Goal: Information Seeking & Learning: Find specific fact

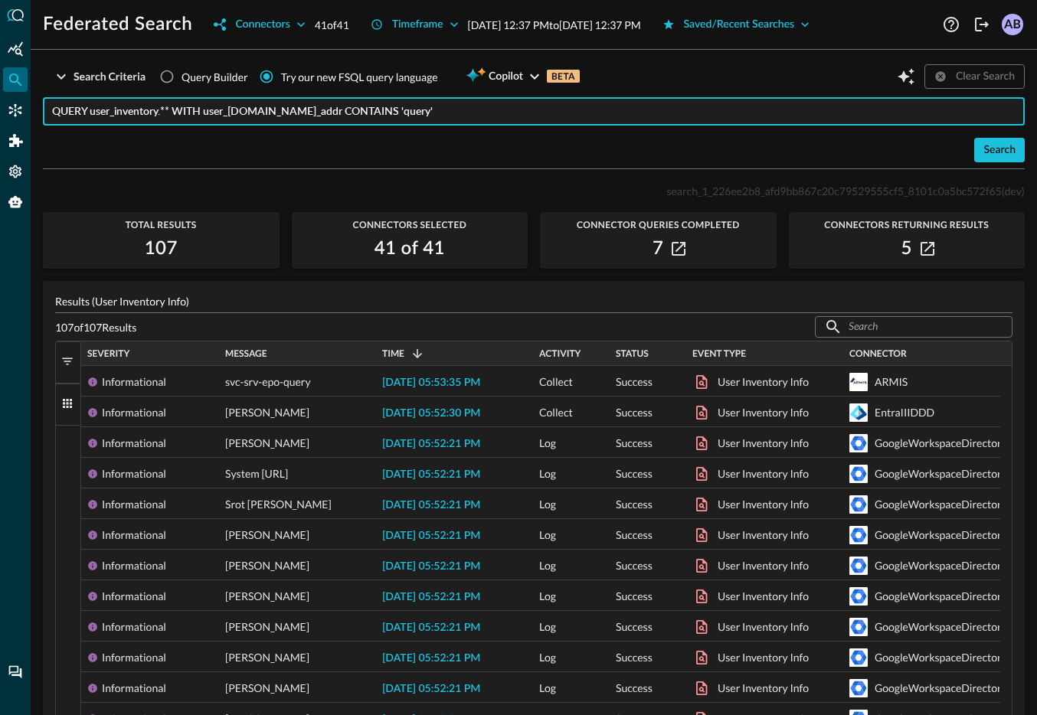
click at [465, 119] on input "QUERY user_inventory.** WITH user_inventory.user.email_addr CONTAINS 'query'" at bounding box center [538, 111] width 972 height 28
drag, startPoint x: 465, startPoint y: 113, endPoint x: 51, endPoint y: 114, distance: 413.4
click at [52, 114] on input "QUERY user_inventory.** WITH user_inventory.user.email_addr CONTAINS 'query'" at bounding box center [538, 111] width 972 height 28
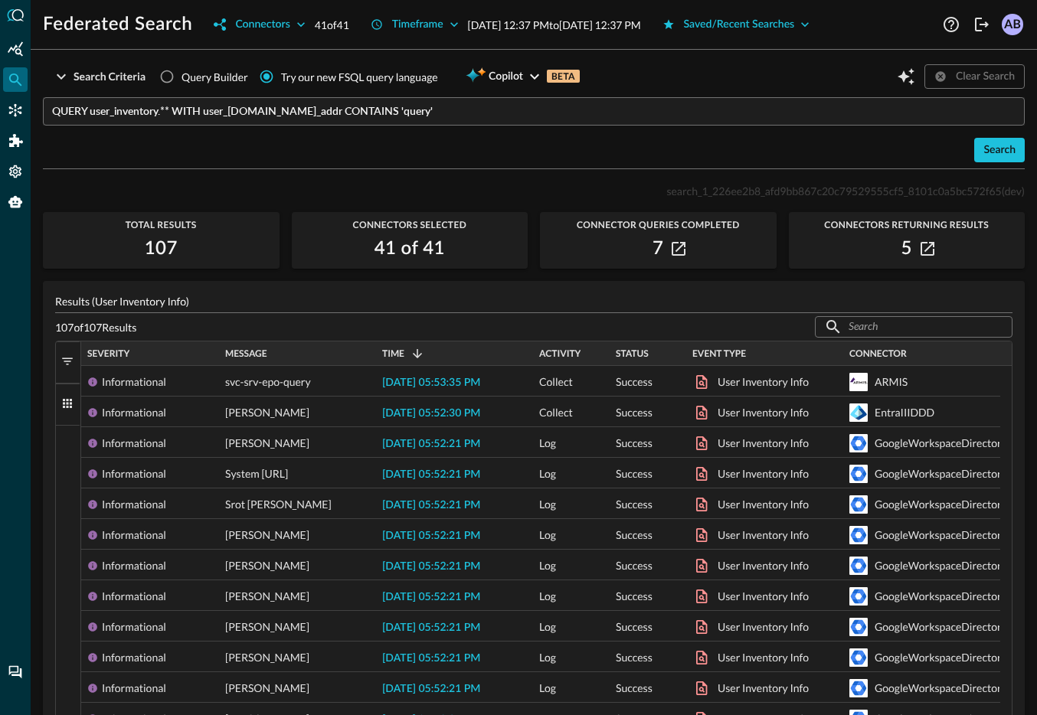
click at [893, 149] on div "Search" at bounding box center [533, 150] width 981 height 24
click at [1008, 146] on button "Search" at bounding box center [999, 150] width 51 height 24
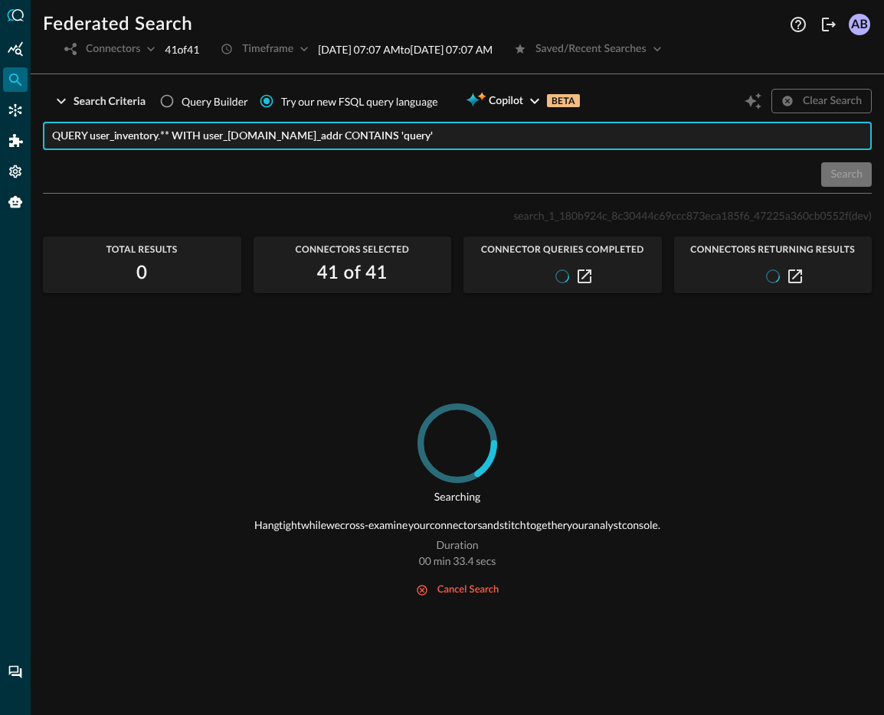
click at [484, 136] on input "QUERY user_inventory.** WITH user_inventory.user.email_addr CONTAINS 'query'" at bounding box center [461, 136] width 819 height 28
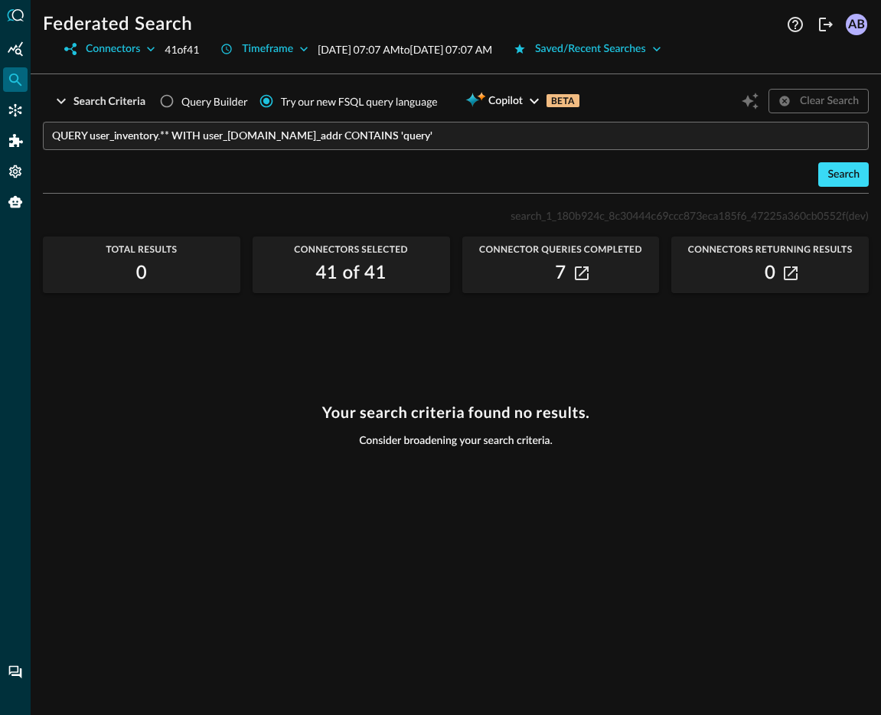
drag, startPoint x: 857, startPoint y: 179, endPoint x: 864, endPoint y: 180, distance: 7.7
click at [857, 179] on div "Search" at bounding box center [844, 174] width 32 height 19
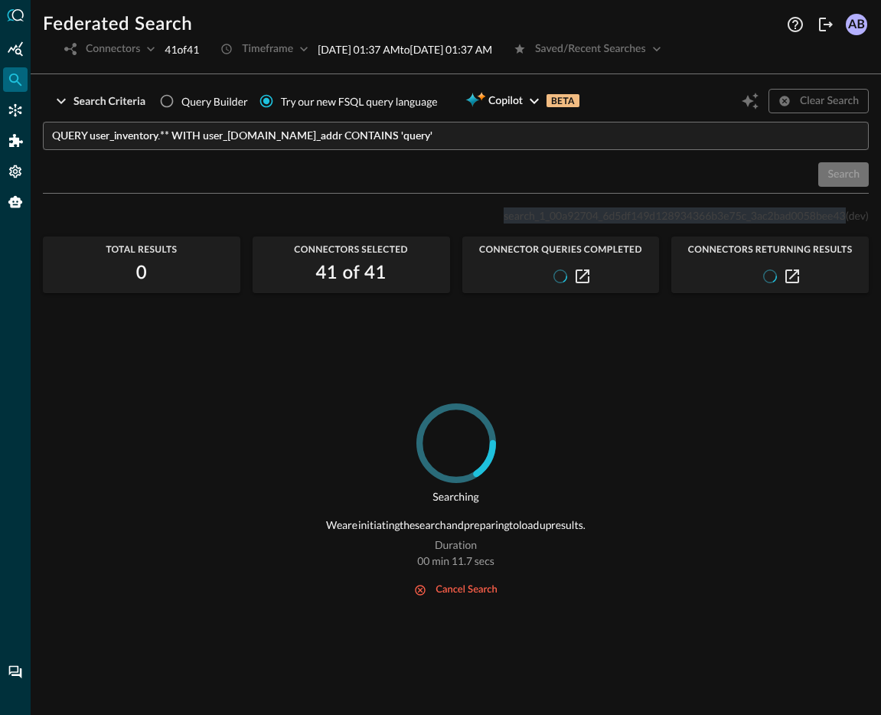
drag, startPoint x: 497, startPoint y: 217, endPoint x: 841, endPoint y: 217, distance: 344.5
click at [841, 217] on div "search_1_00a92704_6d5df149d128934366b3e75c_3ac2bad0058bee43 (dev)" at bounding box center [456, 215] width 826 height 18
click at [519, 103] on span "Copilot" at bounding box center [505, 101] width 34 height 19
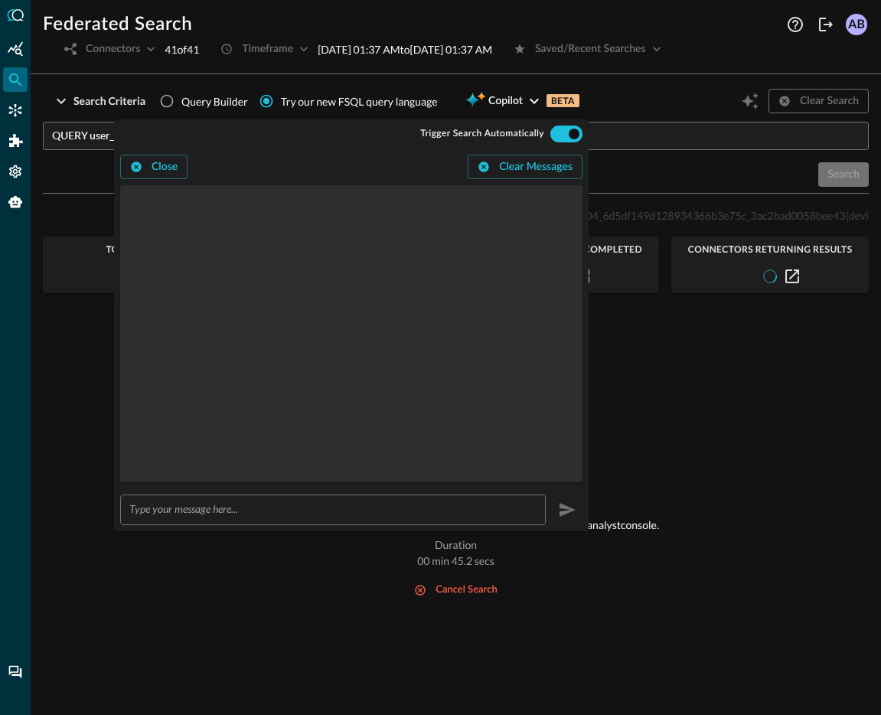
click at [691, 427] on div "Searching Hang tight while we cross-examine your connectors and stitch together…" at bounding box center [456, 549] width 826 height 293
click at [678, 166] on div "Search" at bounding box center [456, 174] width 826 height 24
click at [616, 168] on div "Search" at bounding box center [456, 174] width 826 height 24
click at [563, 138] on input "checkbox" at bounding box center [573, 133] width 85 height 28
click at [569, 136] on input "checkbox" at bounding box center [558, 133] width 85 height 28
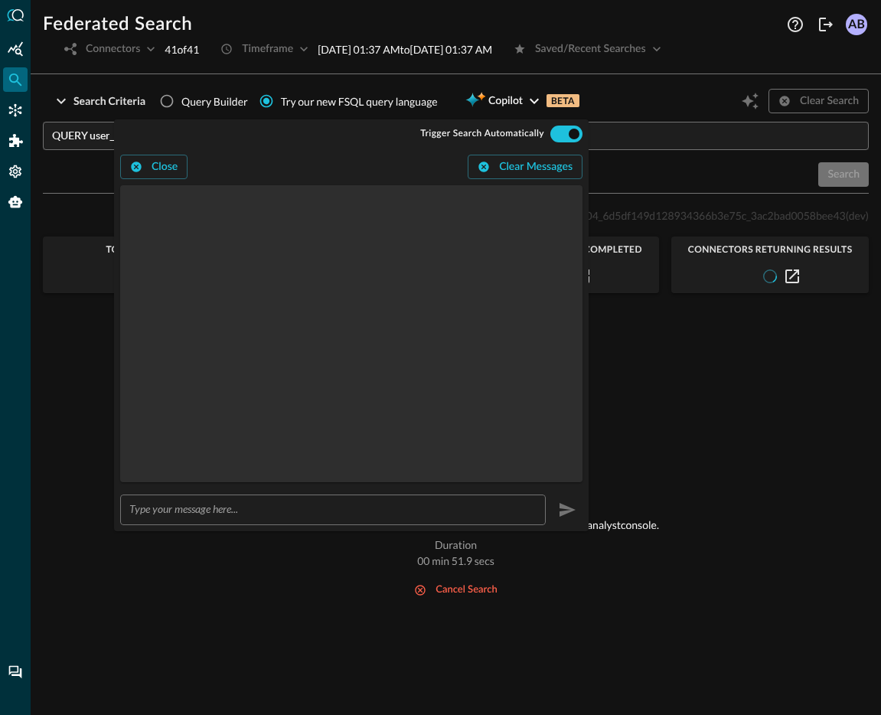
click at [671, 168] on div "Search" at bounding box center [456, 174] width 826 height 24
click at [568, 137] on input "checkbox" at bounding box center [573, 133] width 85 height 28
checkbox input "false"
click at [674, 187] on div "Search Criteria Query Builder Try our new FSQL query language Copilot BETA Clea…" at bounding box center [456, 140] width 826 height 107
click at [635, 93] on div "Search Criteria Query Builder Try our new FSQL query language Copilot BETA Clea…" at bounding box center [456, 101] width 826 height 29
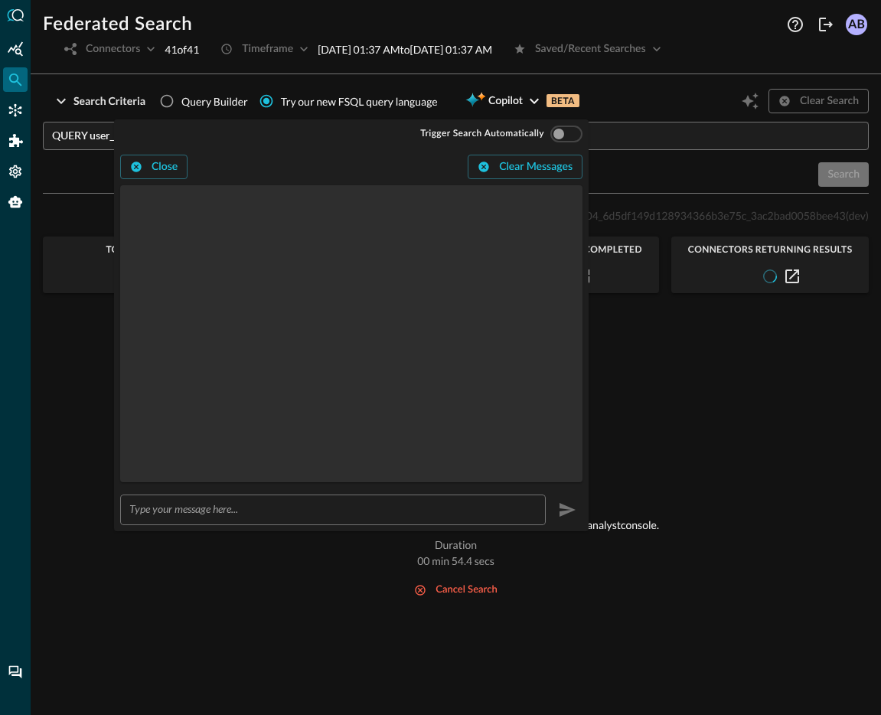
click at [694, 480] on div "Searching Hang tight while we cross-examine your connectors and stitch together…" at bounding box center [456, 549] width 826 height 293
click at [659, 393] on div "search_1_00a92704_6d5df149d128934366b3e75c_3ac2bad0058bee43 (dev) Total Results…" at bounding box center [456, 451] width 826 height 491
click at [639, 137] on input "QUERY user_inventory.** WITH user_inventory.user.email_addr CONTAINS 'query'" at bounding box center [460, 136] width 817 height 28
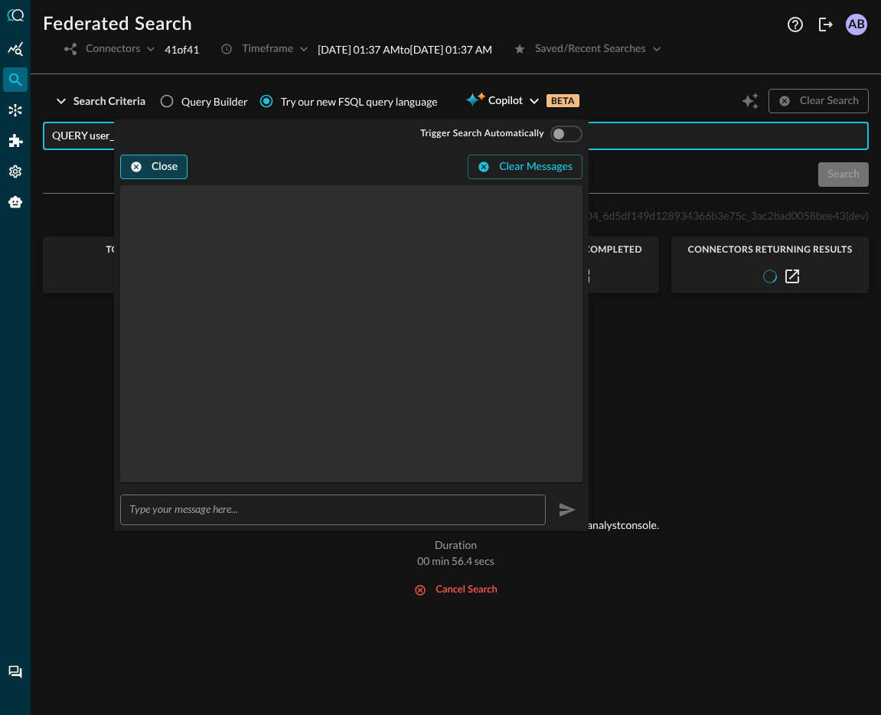
click at [162, 168] on button "Close" at bounding box center [153, 167] width 67 height 24
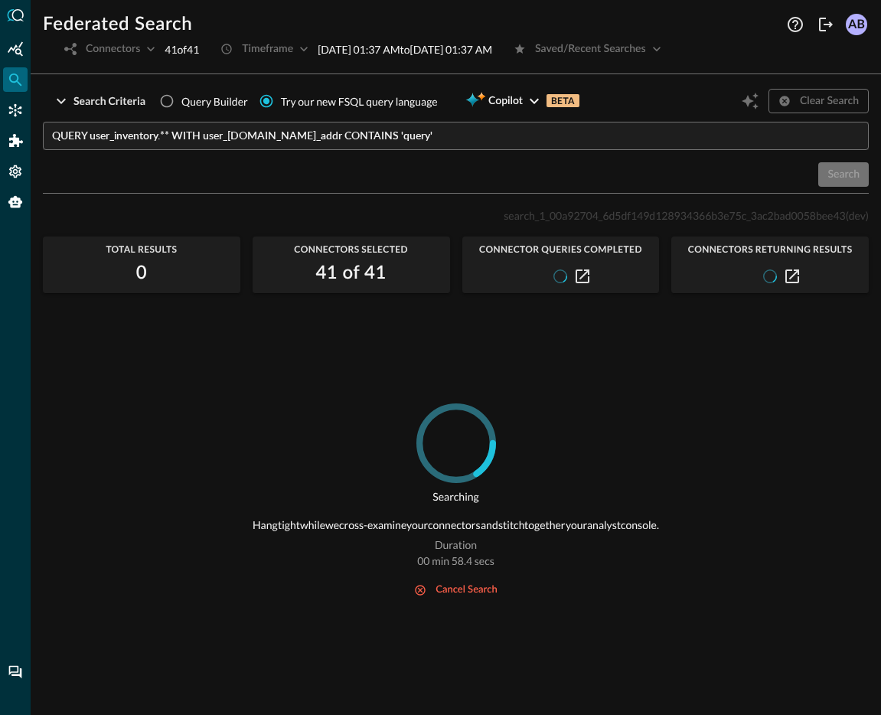
click at [714, 176] on div "Search" at bounding box center [456, 174] width 826 height 24
click at [563, 279] on icon at bounding box center [560, 276] width 19 height 19
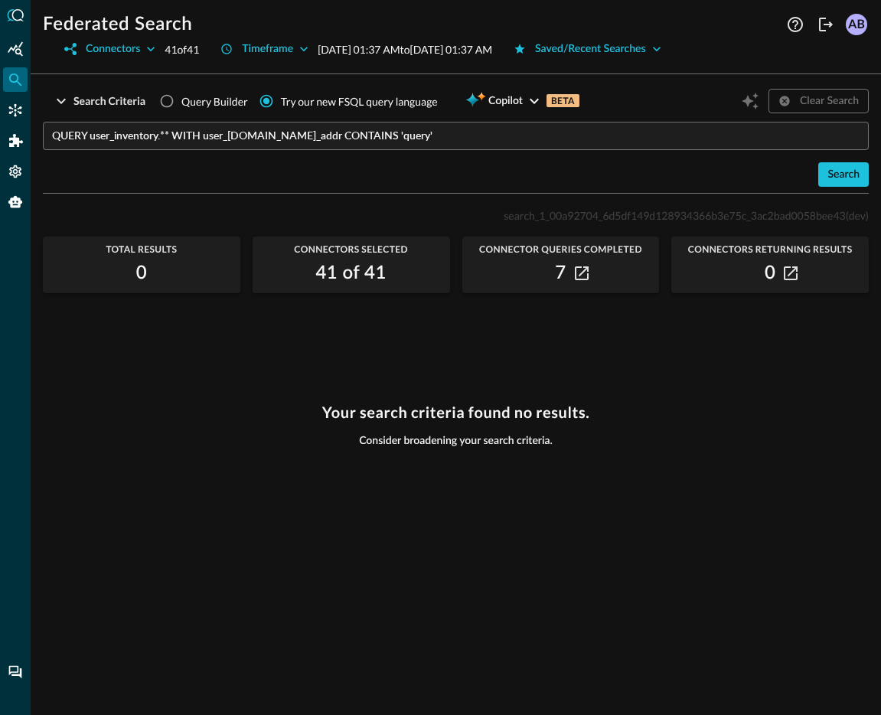
click at [646, 360] on div "search_1_00a92704_6d5df149d128934366b3e75c_3ac2bad0058bee43 (dev) Total Results…" at bounding box center [456, 451] width 826 height 491
click at [827, 21] on icon "Logout" at bounding box center [826, 24] width 18 height 18
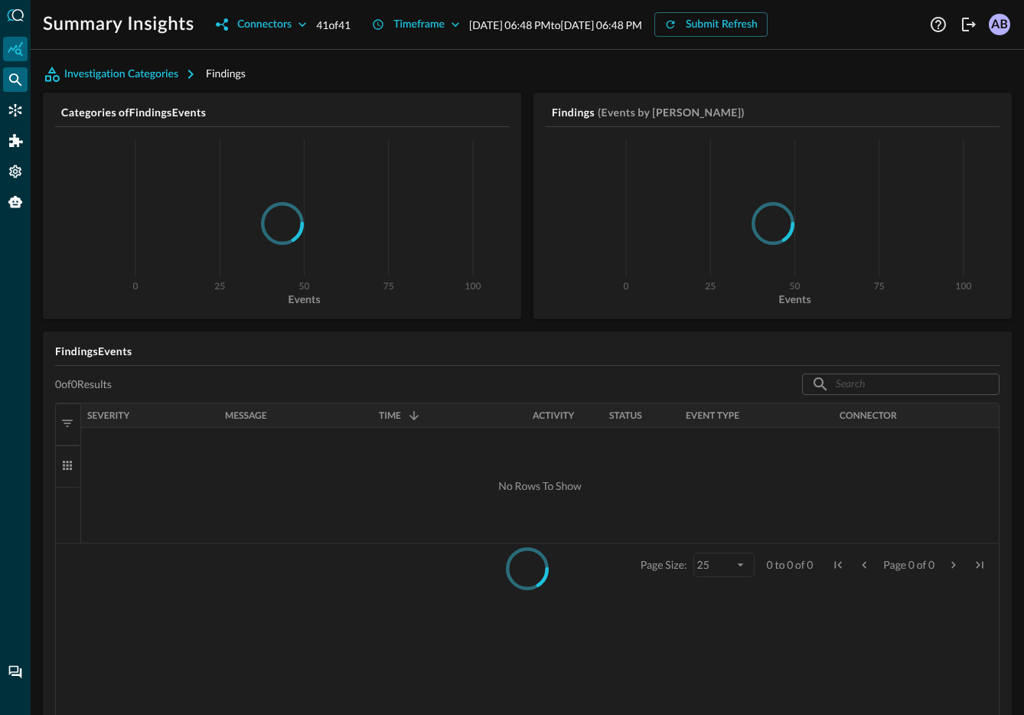
click at [21, 84] on icon "Federated Search" at bounding box center [15, 79] width 13 height 13
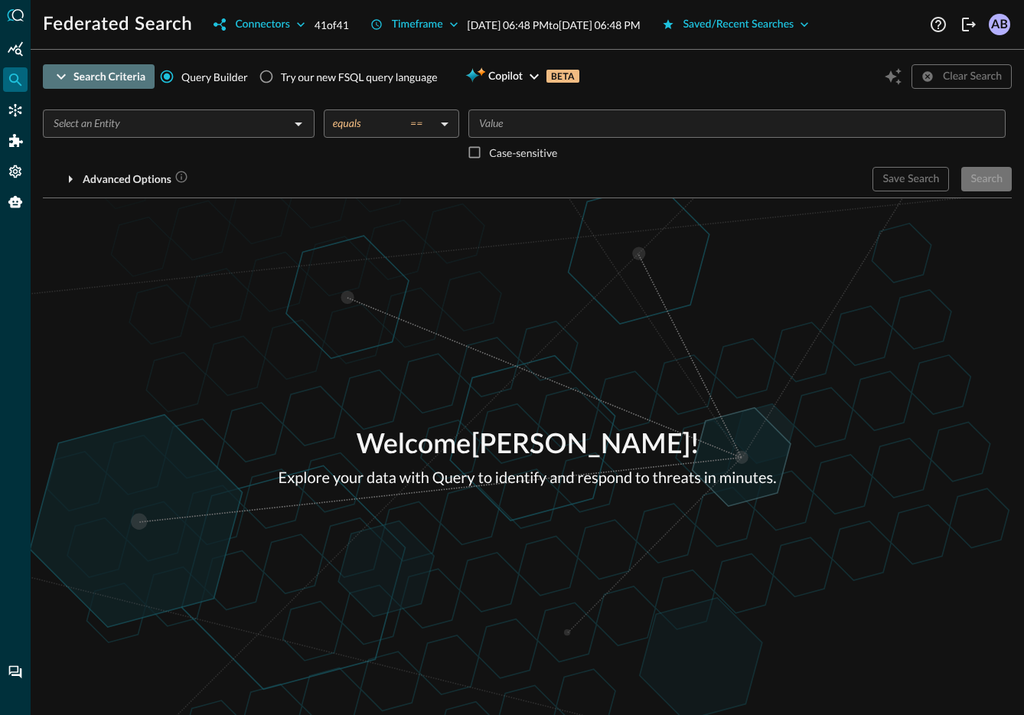
click at [85, 77] on div "Search Criteria" at bounding box center [109, 76] width 72 height 19
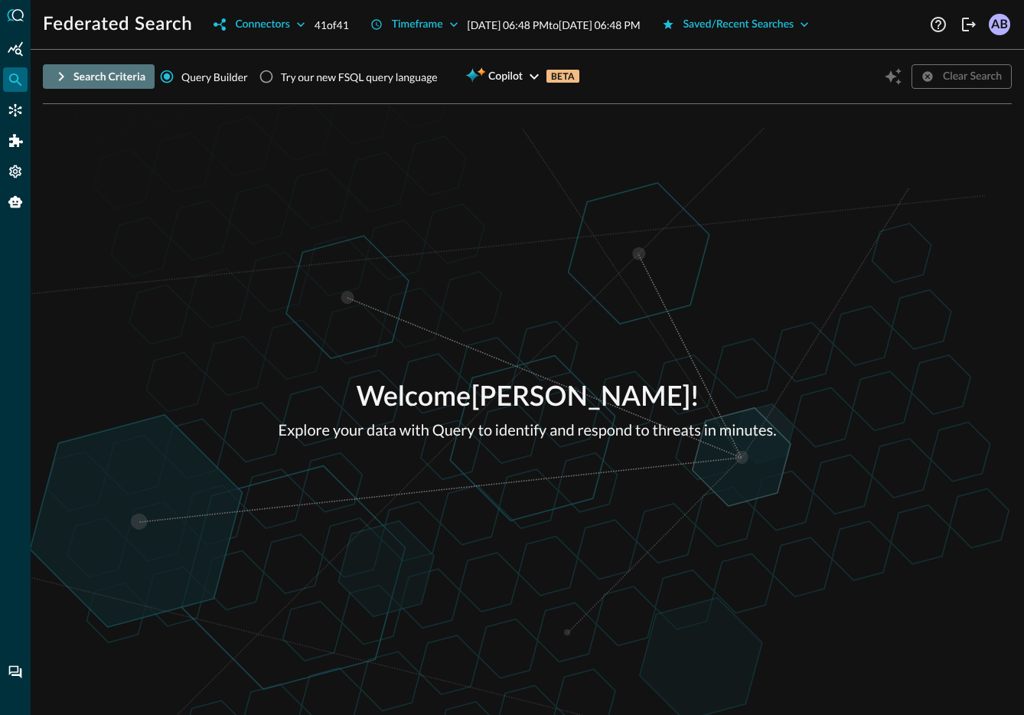
click at [85, 77] on div "Search Criteria" at bounding box center [109, 76] width 72 height 19
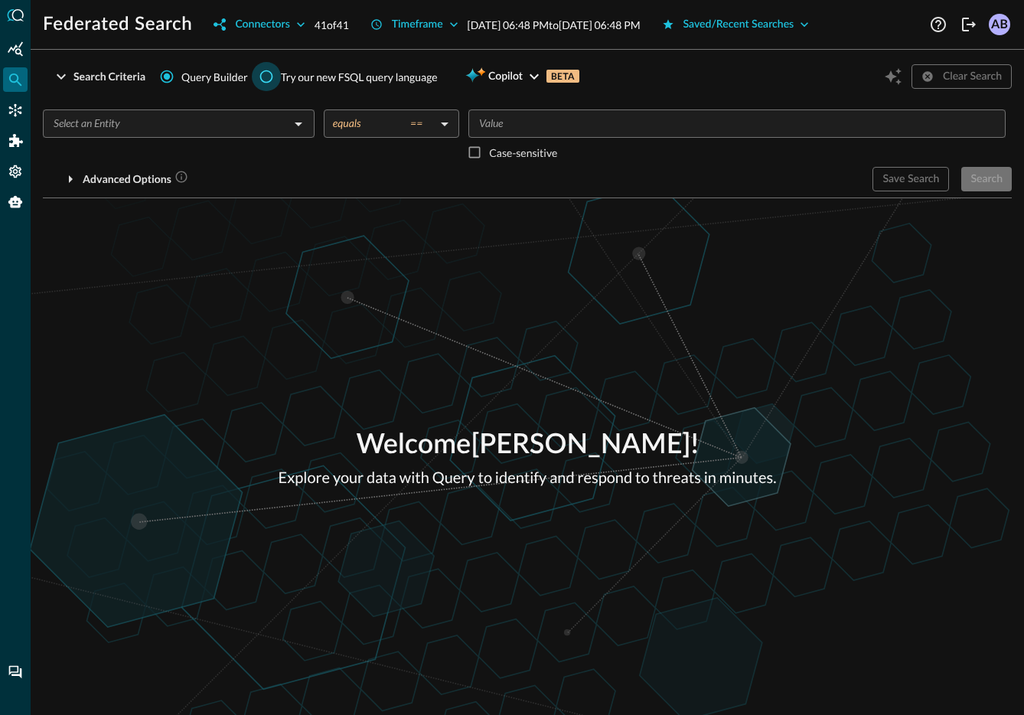
click at [267, 77] on input "Try our new FSQL query language" at bounding box center [266, 76] width 29 height 29
radio input "true"
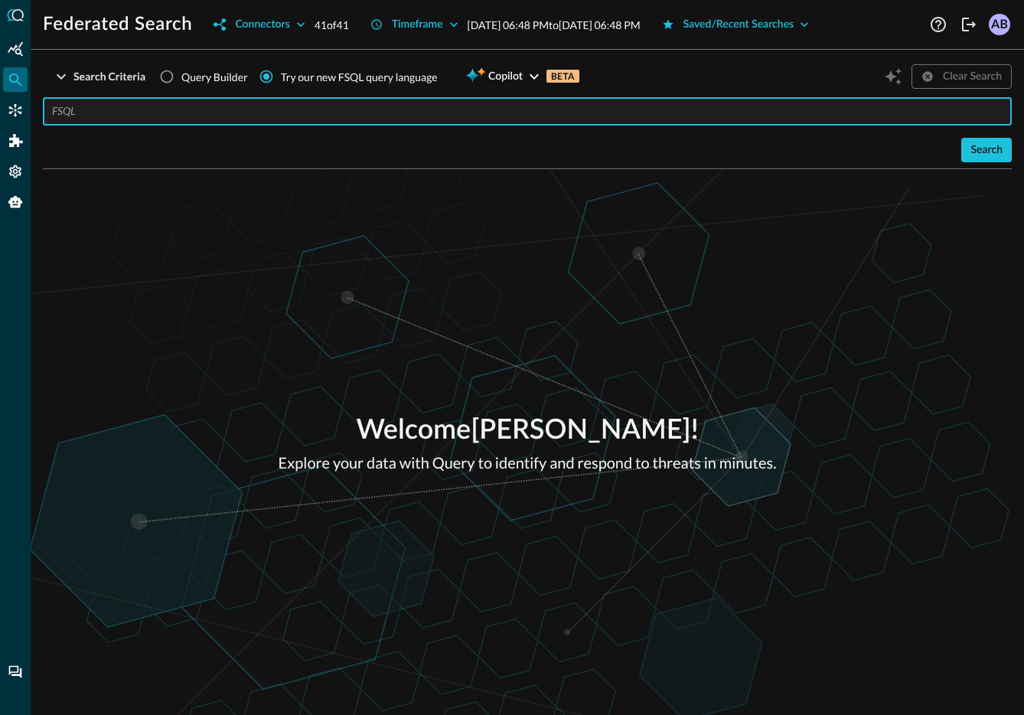
click at [210, 114] on input "text" at bounding box center [532, 111] width 960 height 28
paste input "{"level":"WARNING","payload":"Failed to parse message data.","exception":"Trace…"
type input "{"level":"WARNING","payload":"Failed to parse message data.","exception":"Trace…"
click at [641, 109] on input "text" at bounding box center [532, 111] width 960 height 28
type input "QUERY inventory_info.**"
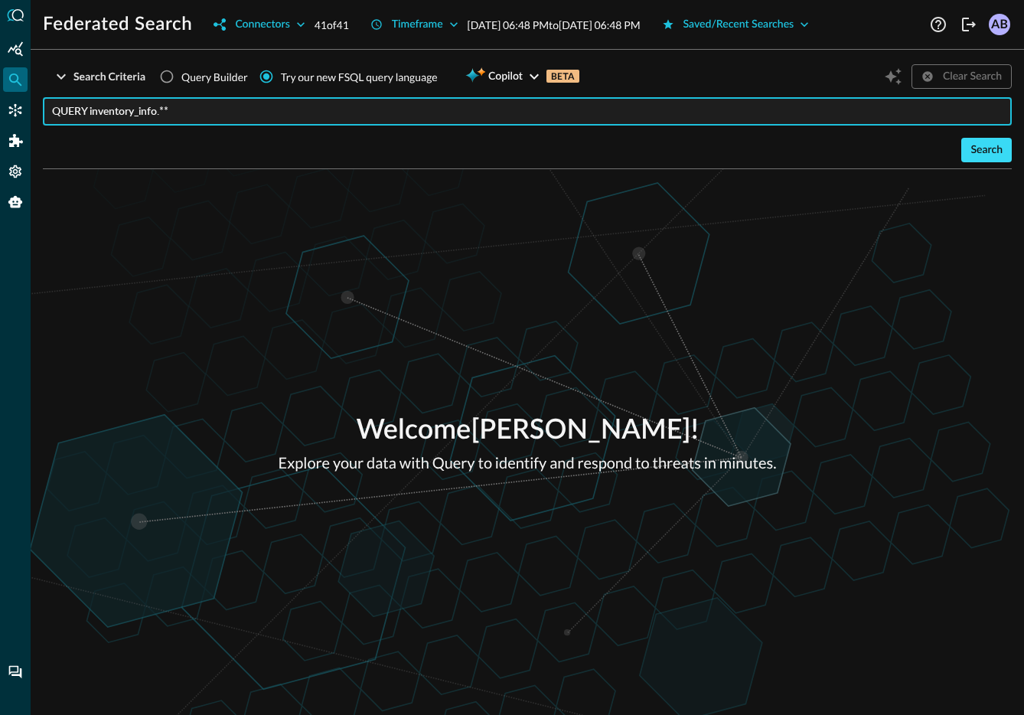
click at [880, 152] on button "Search" at bounding box center [987, 150] width 51 height 24
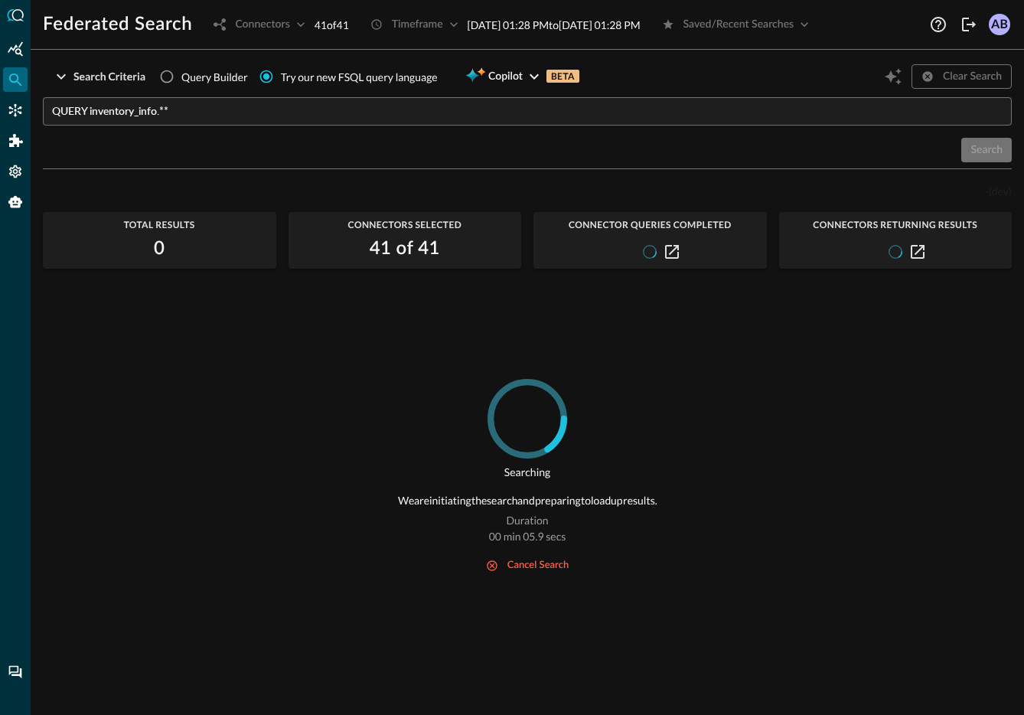
click at [401, 174] on div "Search Criteria Query Builder Try our new FSQL query language Copilot BETA Clea…" at bounding box center [527, 388] width 969 height 653
